Goal: Task Accomplishment & Management: Use online tool/utility

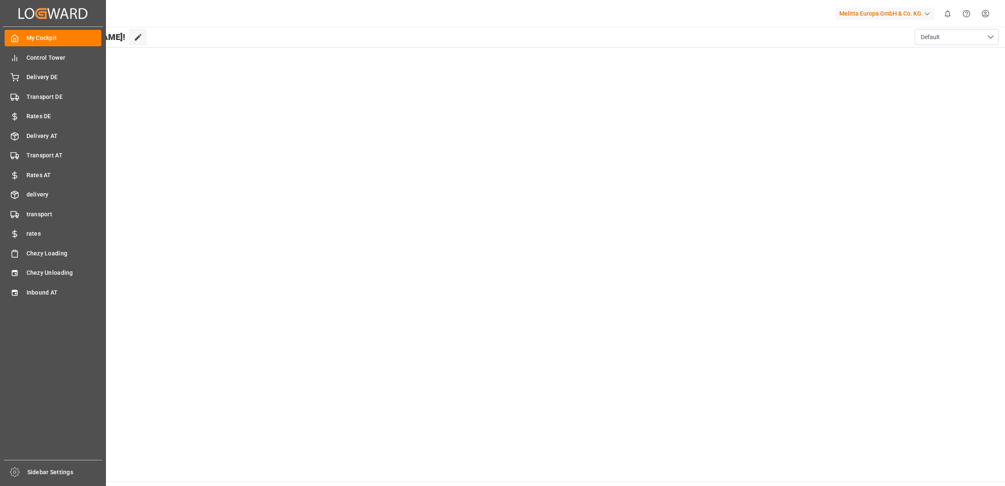
click at [42, 263] on div "My Cockpit My Cockpit Control Tower Control Tower Delivery DE Delivery DE Trans…" at bounding box center [53, 243] width 100 height 433
click at [45, 268] on span "Chezy Unloading" at bounding box center [63, 272] width 75 height 9
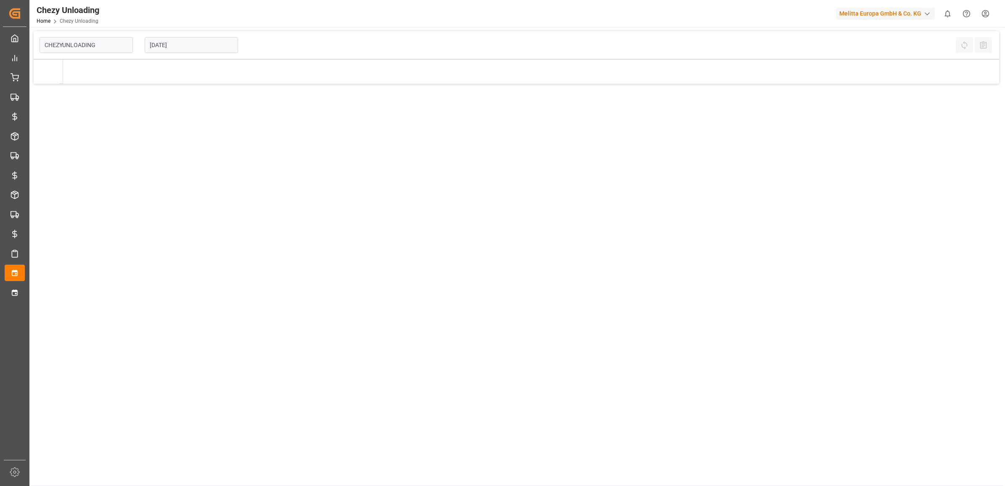
type input "Chezy Unloading"
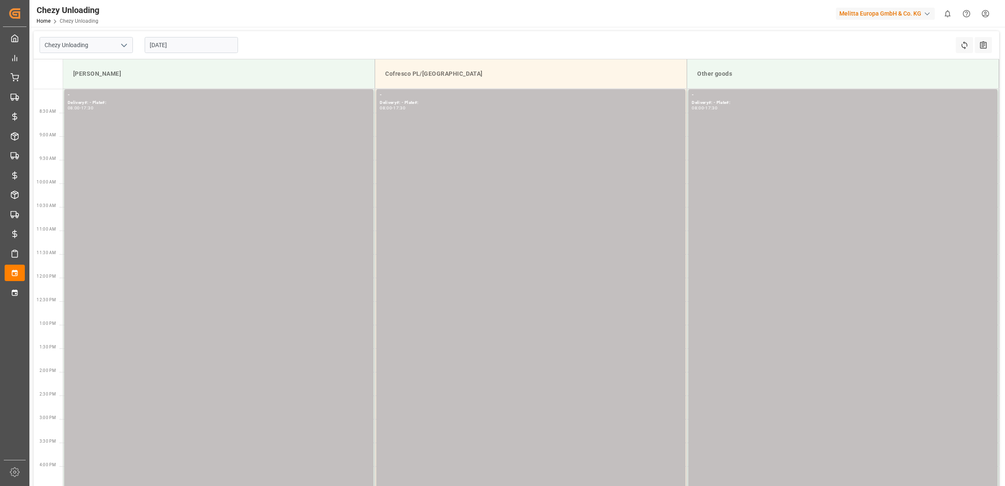
click at [183, 47] on input "[DATE]" at bounding box center [191, 45] width 93 height 16
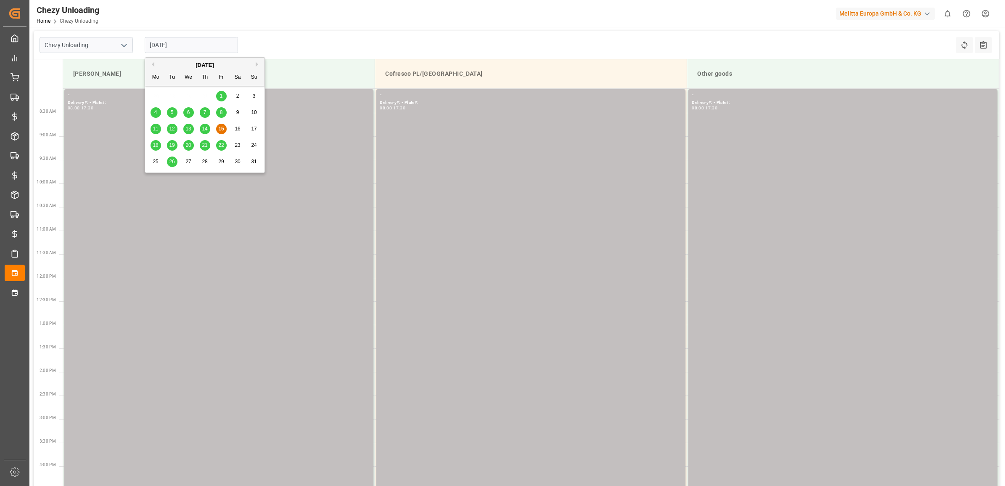
click at [153, 146] on span "18" at bounding box center [155, 145] width 5 height 6
type input "[DATE]"
